Goal: Task Accomplishment & Management: Use online tool/utility

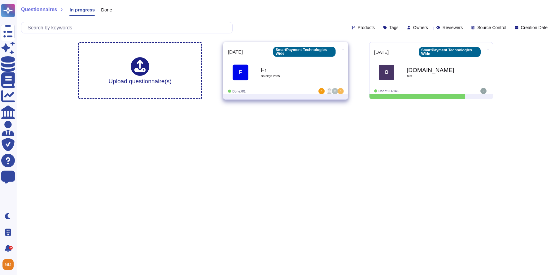
click at [300, 85] on div "F Fr Barclays 2025" at bounding box center [285, 72] width 115 height 31
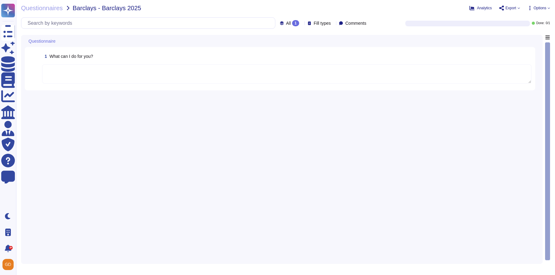
click at [547, 8] on span "Options" at bounding box center [538, 8] width 23 height 5
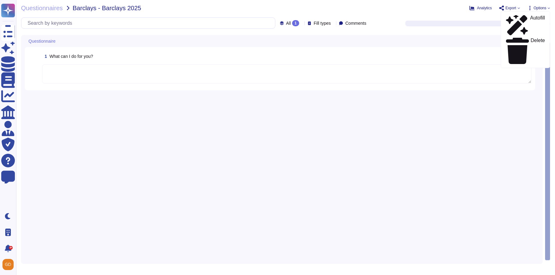
click at [547, 8] on span "Options" at bounding box center [538, 8] width 23 height 5
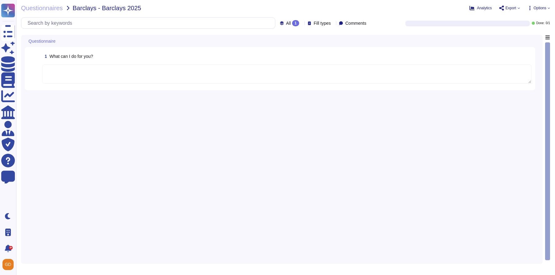
click at [505, 7] on span "Export" at bounding box center [510, 8] width 11 height 4
click at [496, 16] on p "Open web questionnaire" at bounding box center [488, 17] width 54 height 5
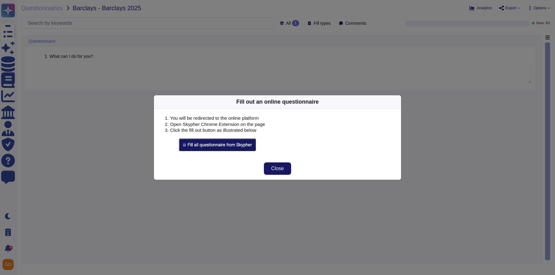
click at [274, 167] on span "Close" at bounding box center [277, 168] width 13 height 5
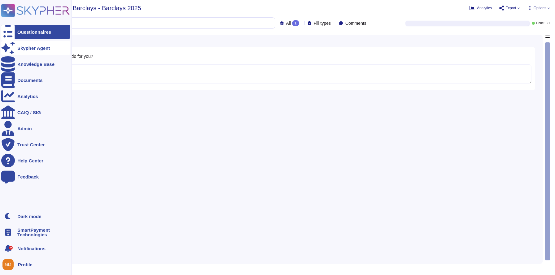
click at [28, 50] on div "Skypher Agent" at bounding box center [33, 48] width 33 height 5
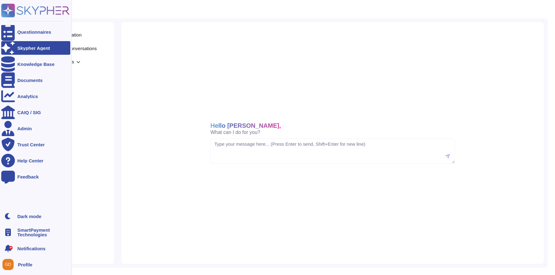
click at [16, 15] on icon at bounding box center [35, 11] width 68 height 14
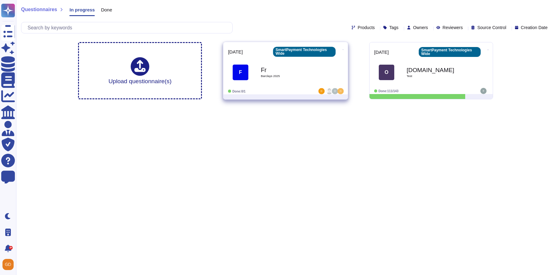
click at [343, 49] on icon at bounding box center [343, 50] width 1 height 2
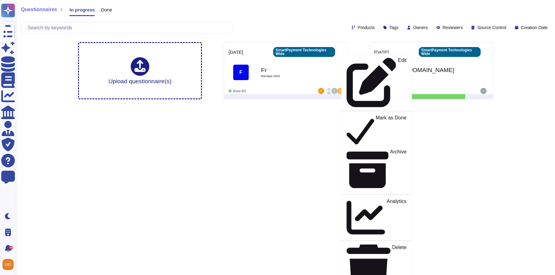
click at [294, 104] on html "Questionnaires Skypher Agent Knowledge Base Documents Analytics CAIQ / SIG Admi…" at bounding box center [277, 52] width 555 height 104
